Goal: Transaction & Acquisition: Download file/media

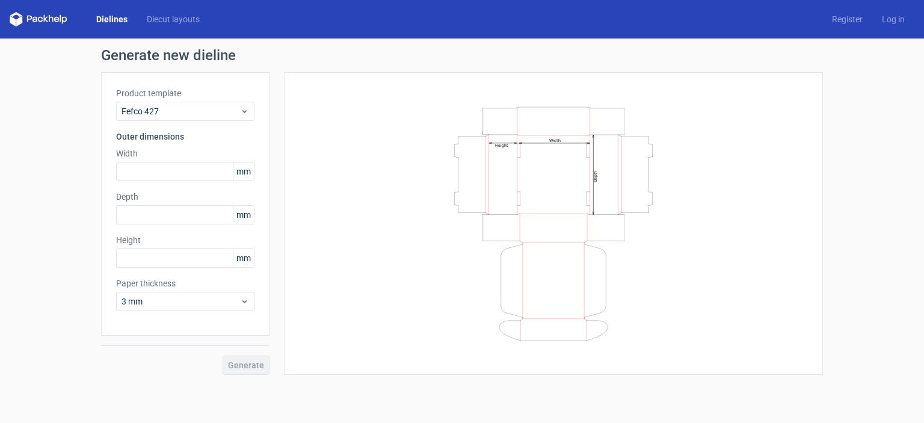
click at [119, 19] on link "Dielines" at bounding box center [112, 19] width 51 height 12
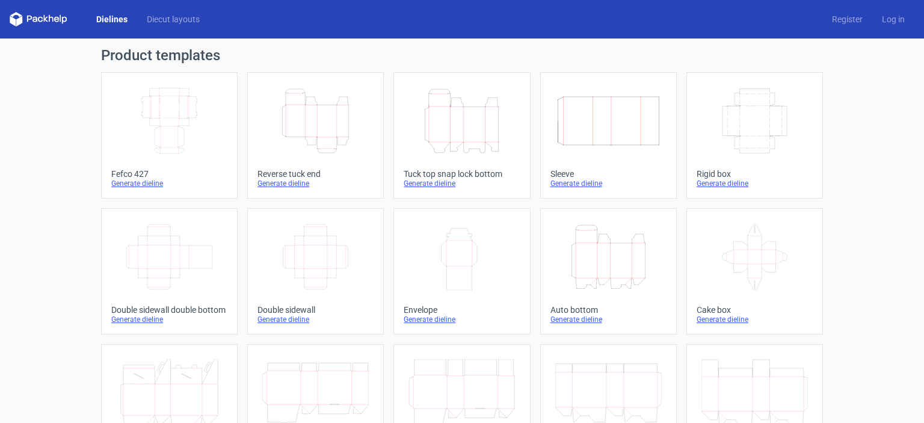
click at [459, 126] on icon "Height Depth Width" at bounding box center [461, 120] width 106 height 67
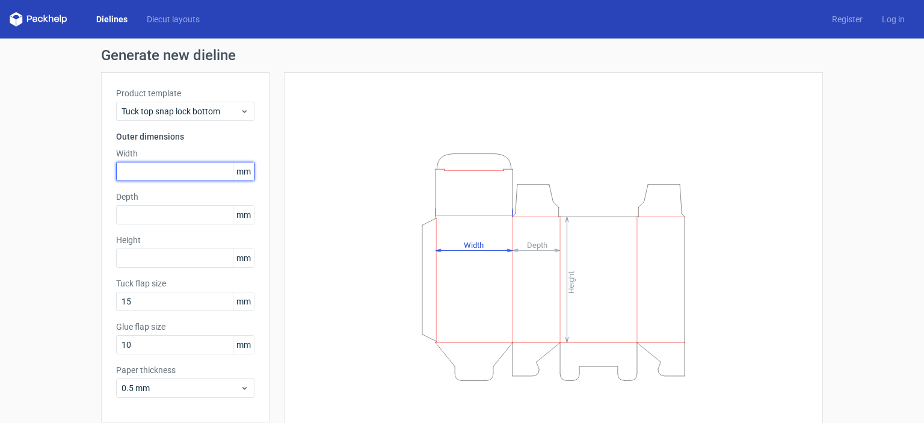
click at [173, 172] on input "text" at bounding box center [185, 171] width 138 height 19
type input "120"
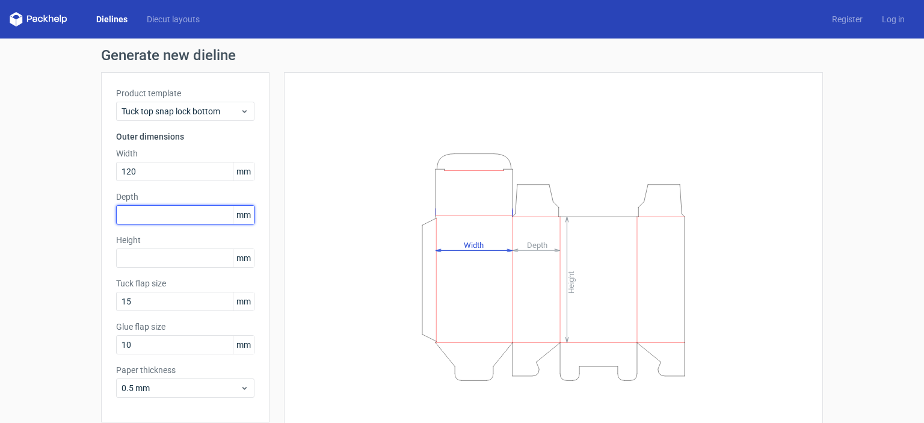
click at [161, 214] on input "text" at bounding box center [185, 214] width 138 height 19
type input "120"
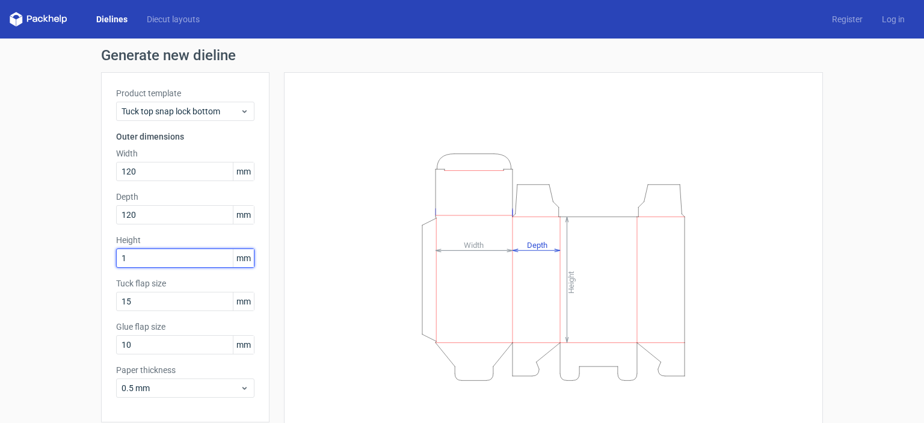
click at [154, 250] on input "1" at bounding box center [185, 257] width 138 height 19
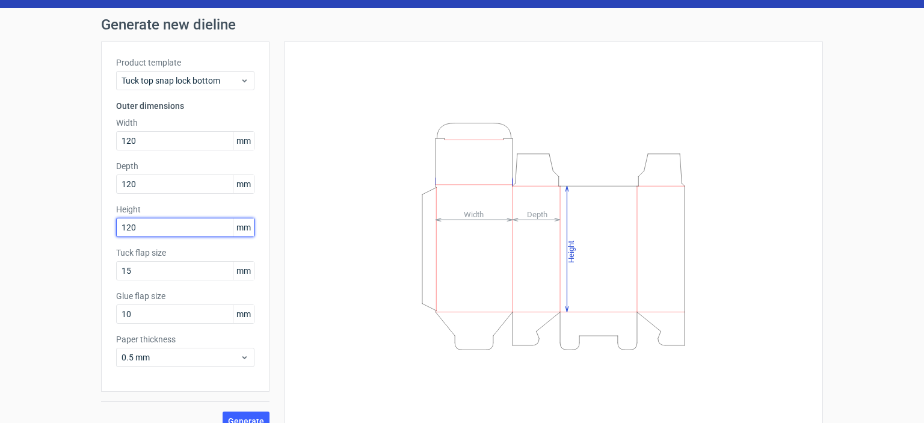
scroll to position [48, 0]
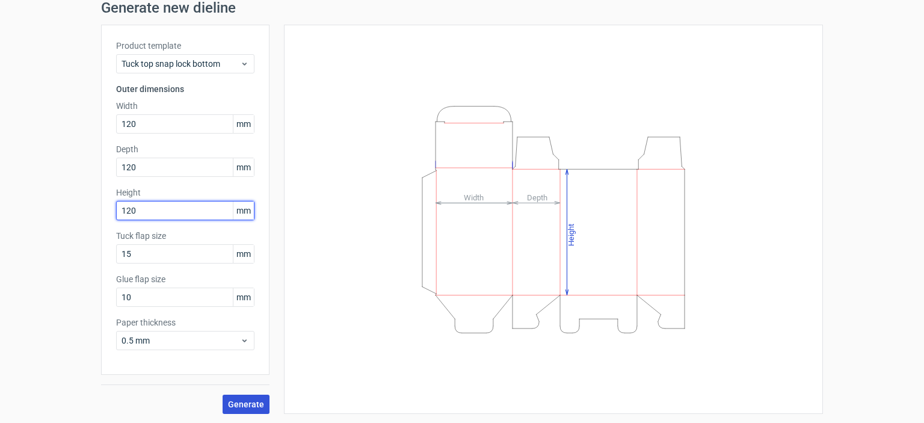
type input "120"
click at [233, 408] on span "Generate" at bounding box center [246, 404] width 36 height 8
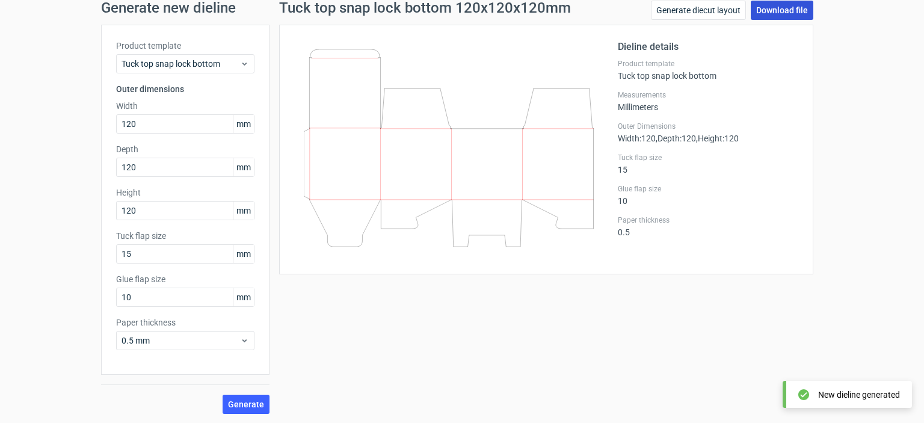
click at [790, 14] on link "Download file" at bounding box center [782, 10] width 63 height 19
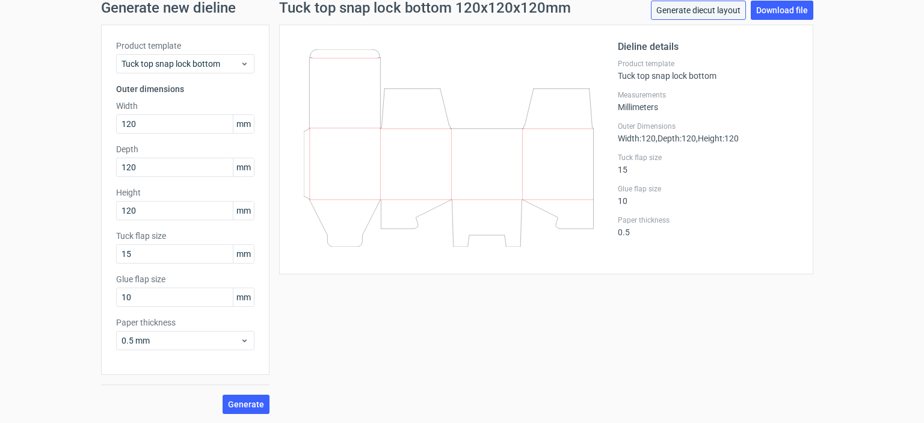
click at [719, 16] on link "Generate diecut layout" at bounding box center [698, 10] width 95 height 19
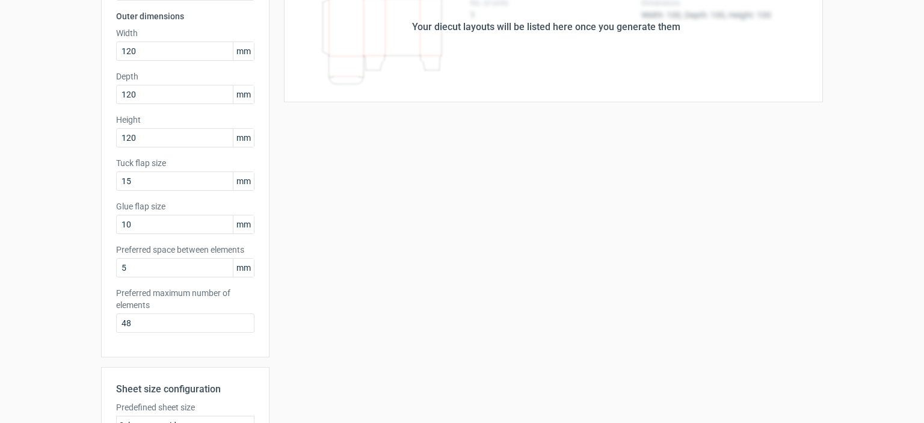
scroll to position [301, 0]
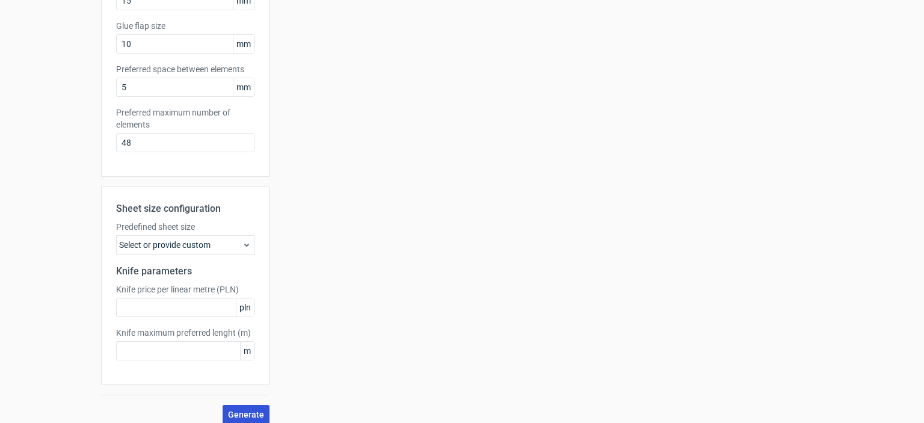
click at [240, 408] on button "Generate" at bounding box center [246, 414] width 47 height 19
click at [206, 240] on div "Select or provide custom" at bounding box center [185, 244] width 138 height 19
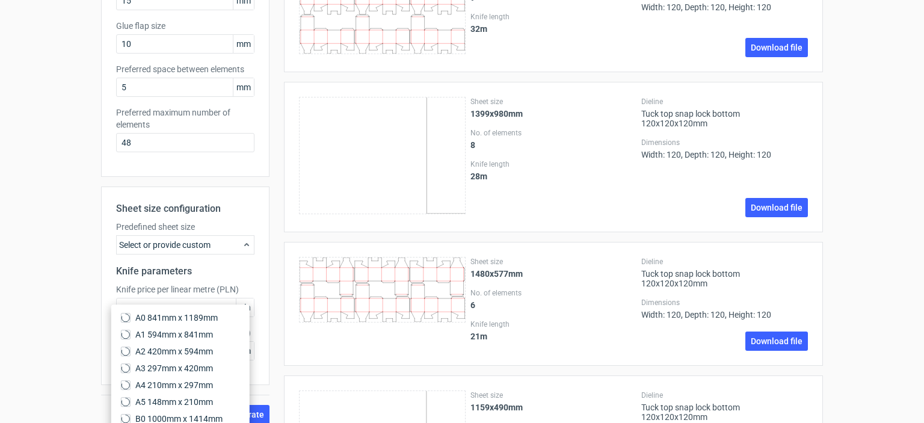
scroll to position [0, 0]
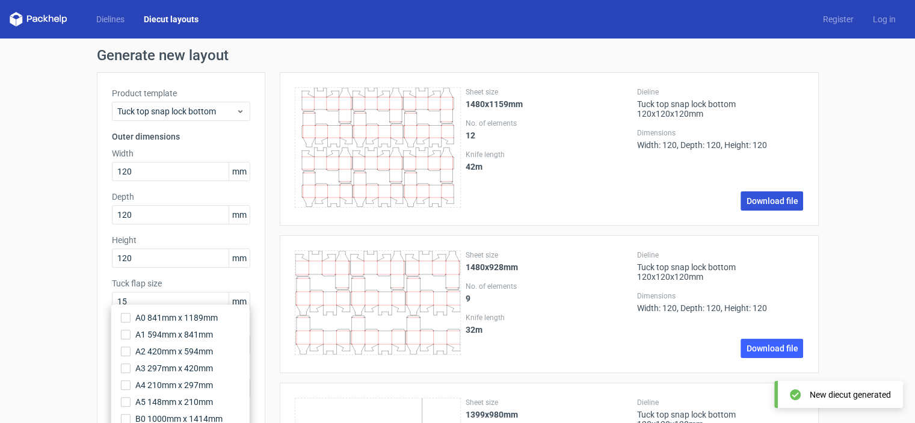
click at [783, 204] on link "Download file" at bounding box center [771, 200] width 63 height 19
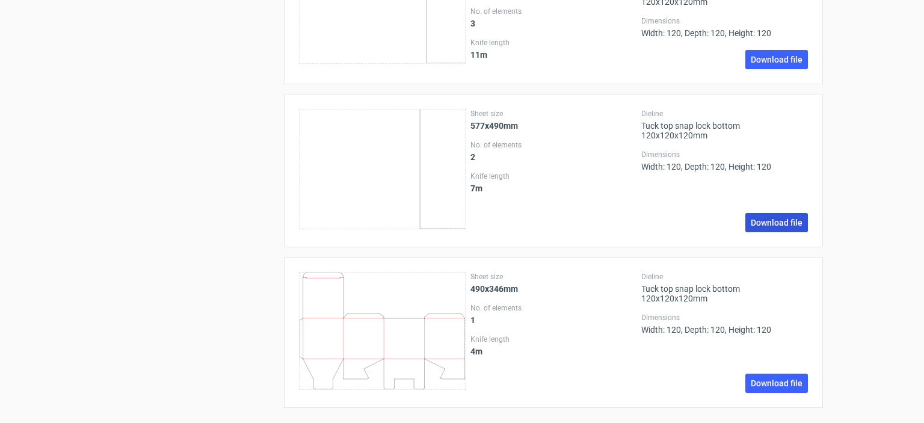
scroll to position [850, 0]
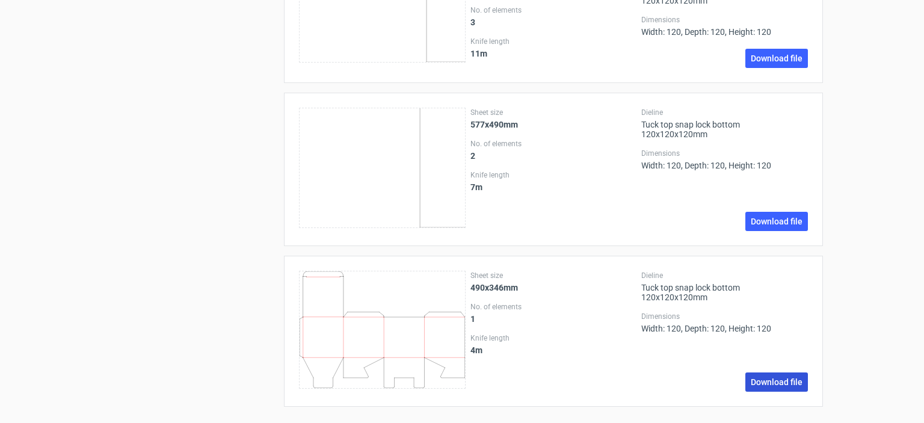
click at [763, 378] on link "Download file" at bounding box center [776, 381] width 63 height 19
